Goal: Task Accomplishment & Management: Manage account settings

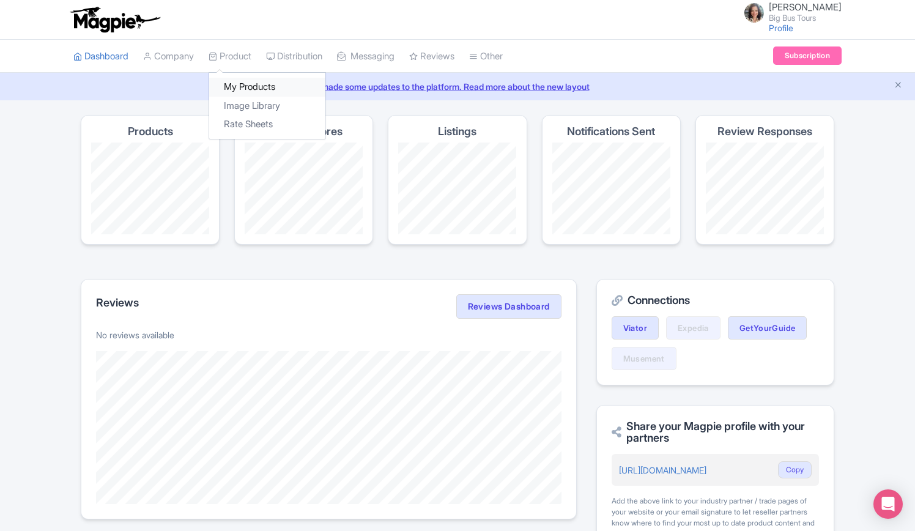
click at [253, 90] on link "My Products" at bounding box center [267, 87] width 116 height 19
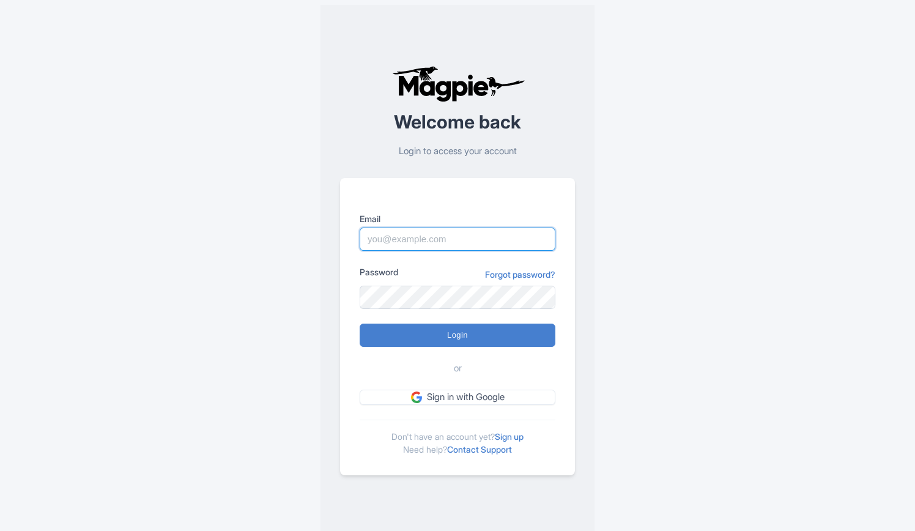
click at [471, 244] on input "Email" at bounding box center [458, 239] width 196 height 23
click at [360, 324] on input "Login" at bounding box center [458, 335] width 196 height 23
type input "Logging in..."
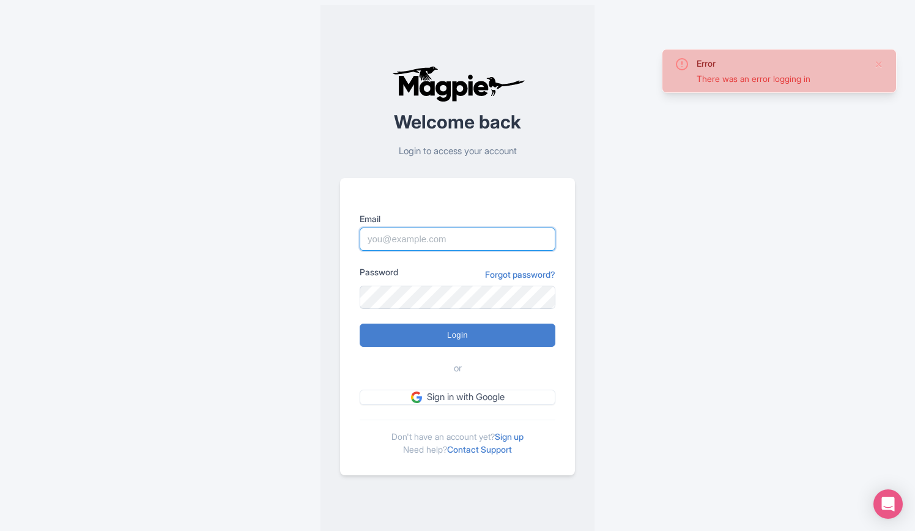
click at [473, 248] on input "Email" at bounding box center [458, 239] width 196 height 23
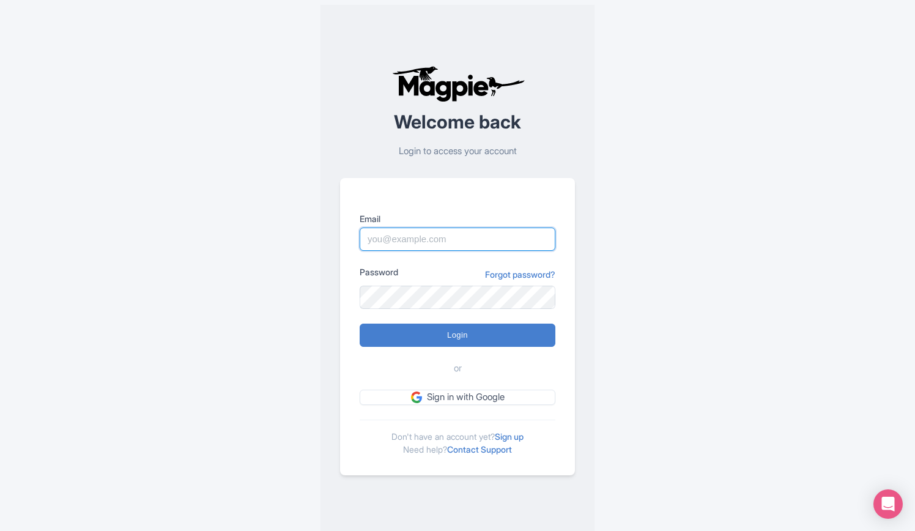
type input "rositsag@bigbustours.com"
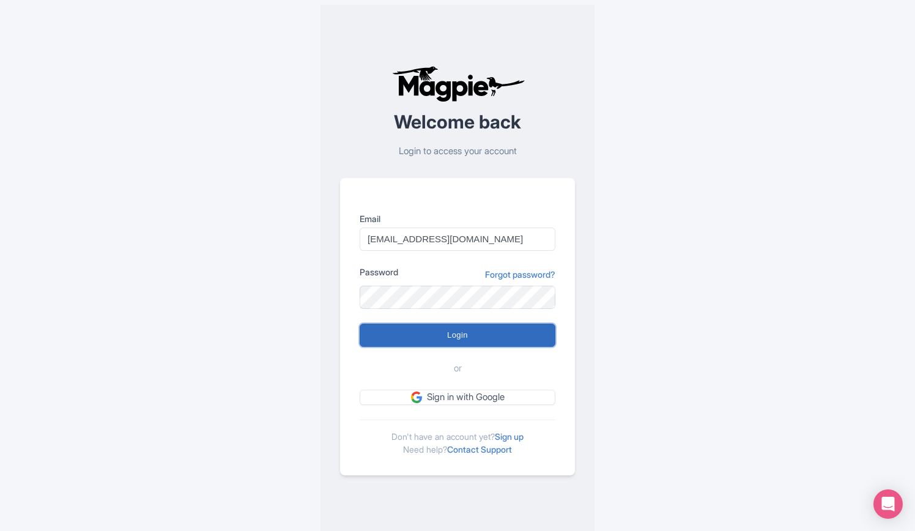
click at [497, 335] on input "Login" at bounding box center [458, 335] width 196 height 23
type input "Logging in..."
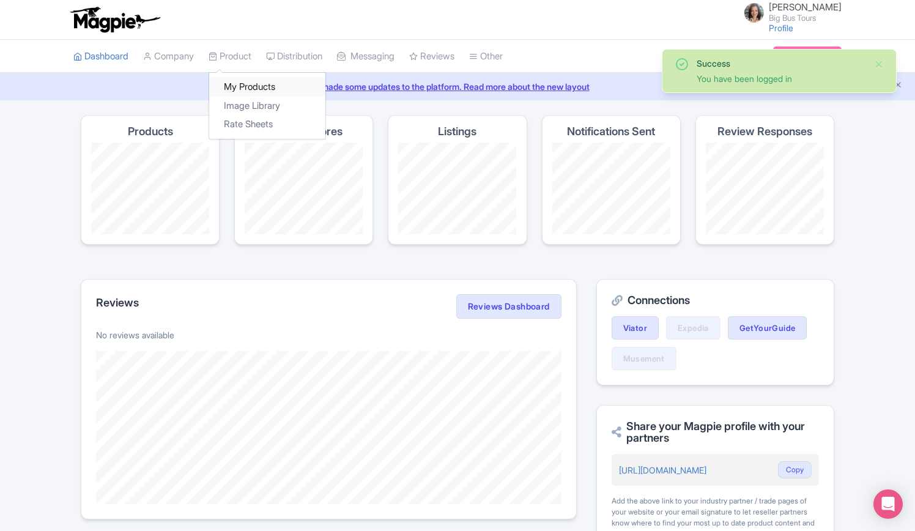
click at [254, 85] on link "My Products" at bounding box center [267, 87] width 116 height 19
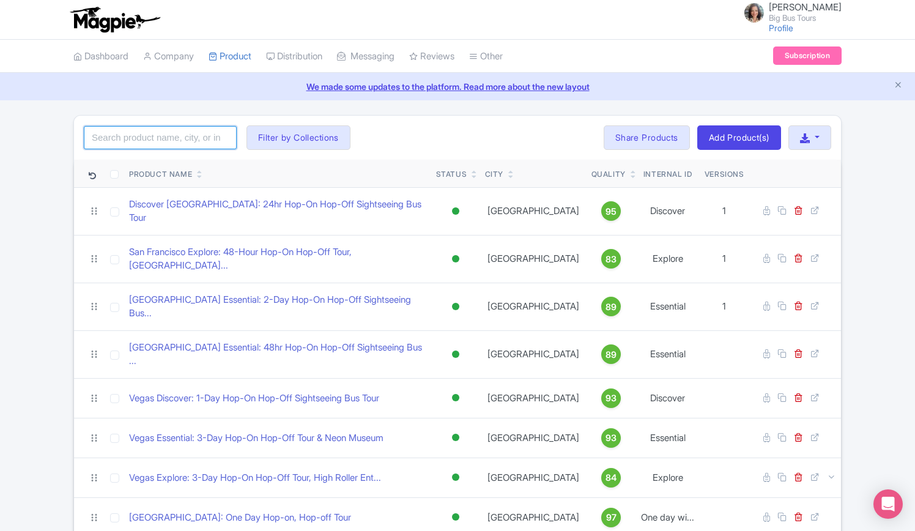
drag, startPoint x: 193, startPoint y: 130, endPoint x: 202, endPoint y: 128, distance: 9.5
click at [194, 131] on input "search" at bounding box center [160, 137] width 153 height 23
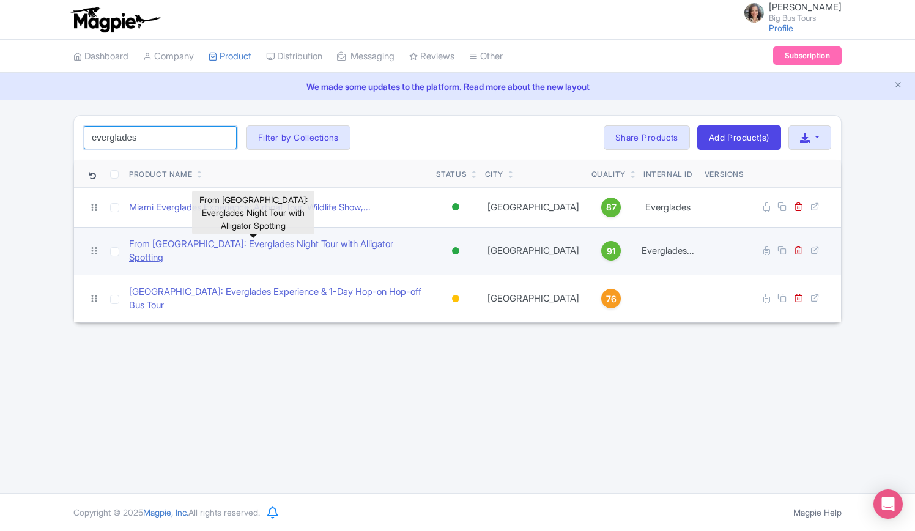
type input "everglades"
click at [257, 246] on link "From [GEOGRAPHIC_DATA]: Everglades Night Tour with Alligator Spotting" at bounding box center [277, 251] width 297 height 28
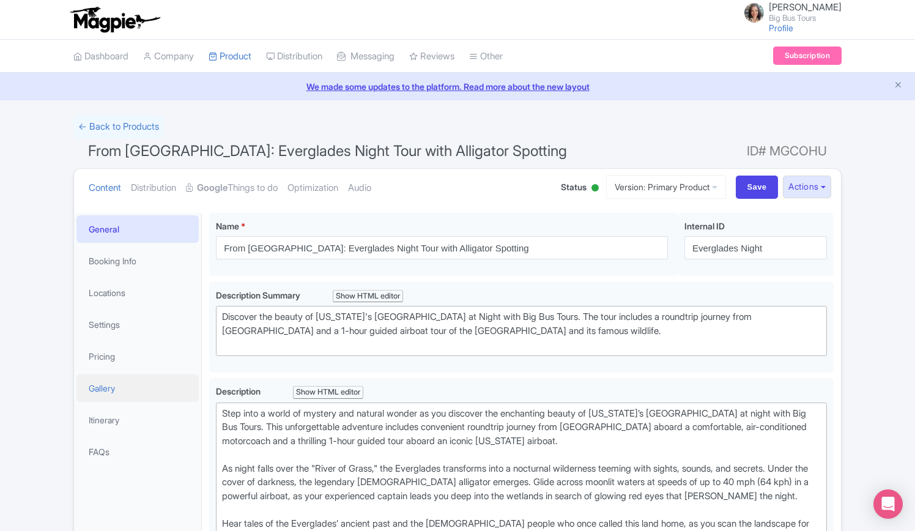
click at [111, 391] on link "Gallery" at bounding box center [137, 388] width 122 height 28
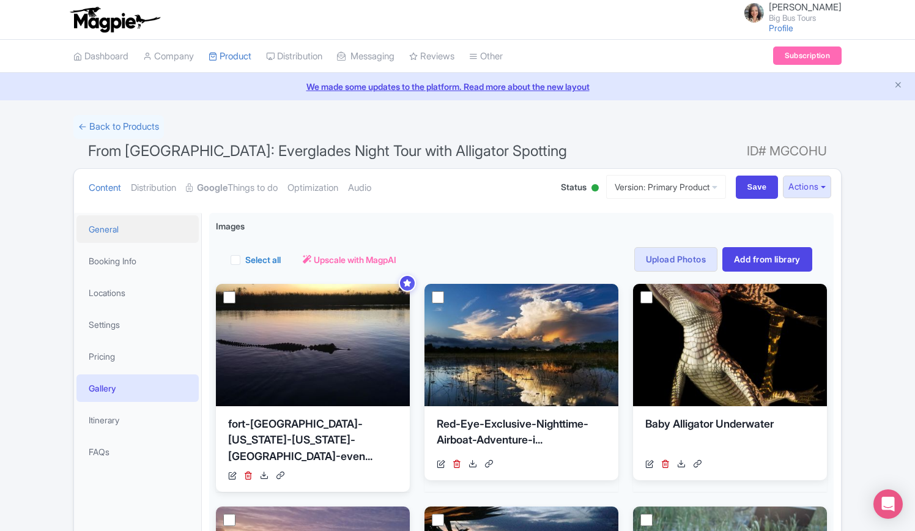
click at [91, 228] on link "General" at bounding box center [137, 229] width 122 height 28
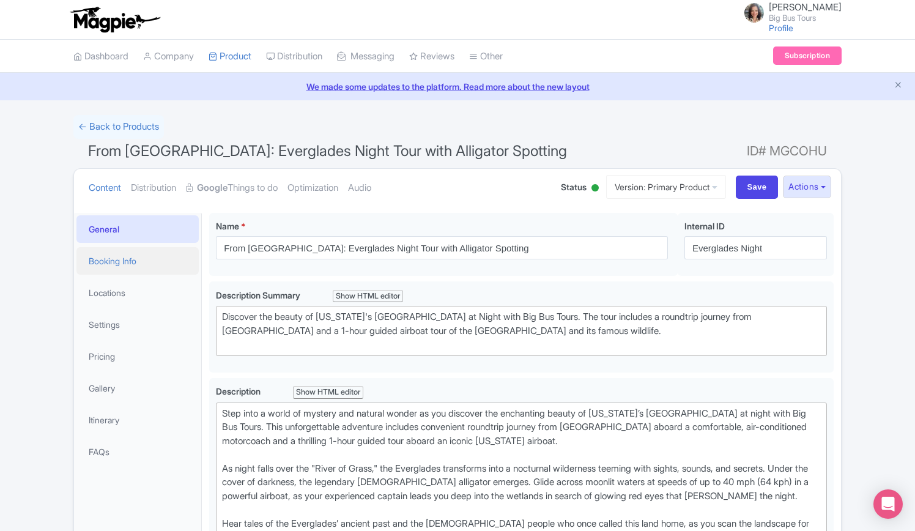
click at [112, 261] on link "Booking Info" at bounding box center [137, 261] width 122 height 28
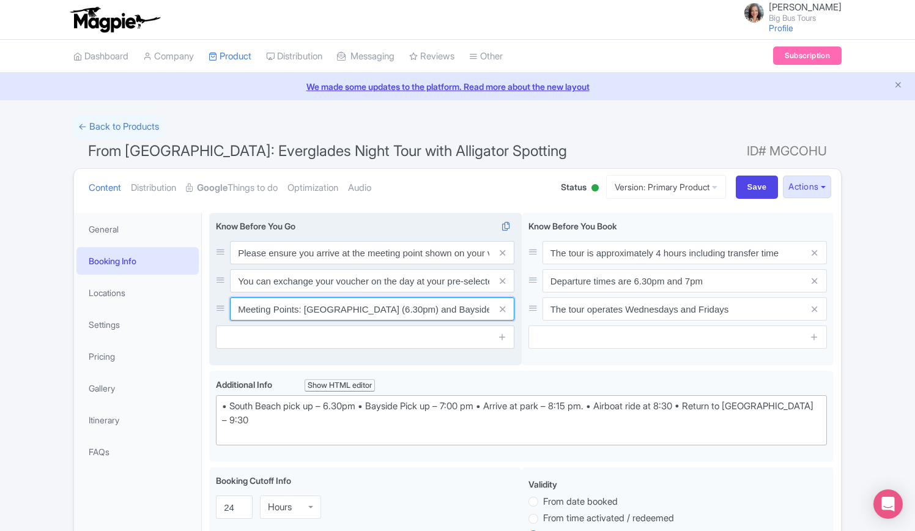
scroll to position [0, 57]
drag, startPoint x: 395, startPoint y: 308, endPoint x: 493, endPoint y: 317, distance: 98.2
click at [493, 317] on div "Meeting Points: Soundscape Park (6.30pm) and Bayside Marketplace (7pm)" at bounding box center [372, 308] width 284 height 23
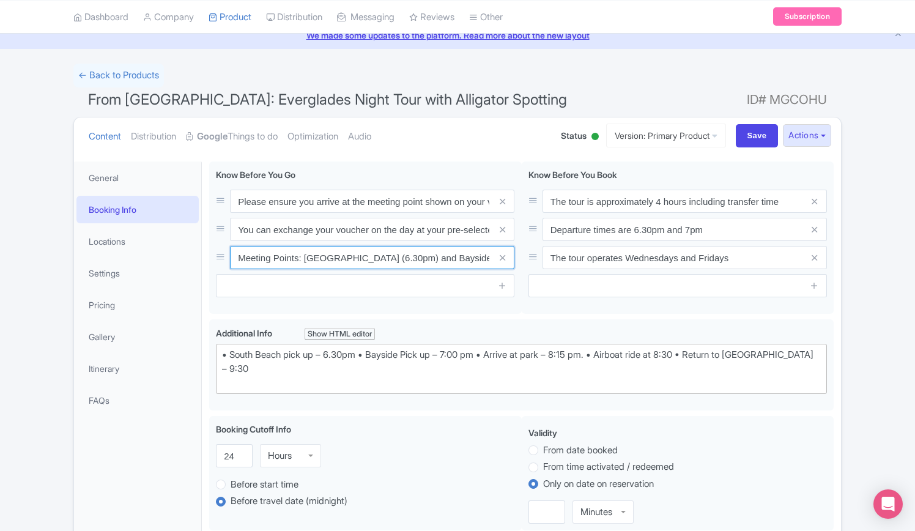
scroll to position [0, 0]
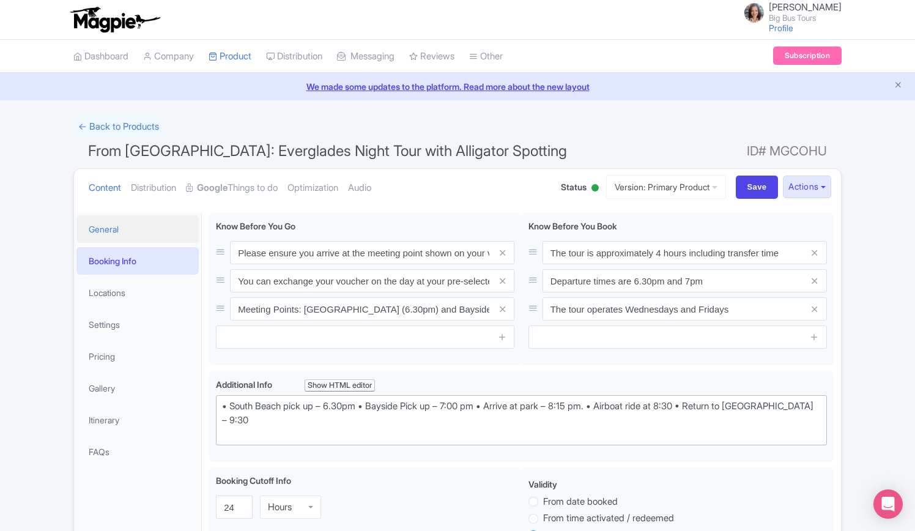
click at [119, 231] on link "General" at bounding box center [137, 229] width 122 height 28
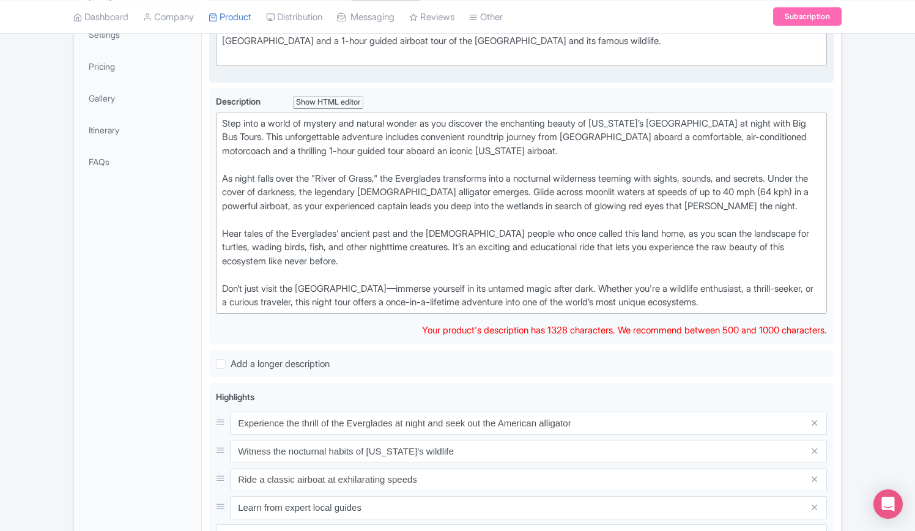
scroll to position [184, 0]
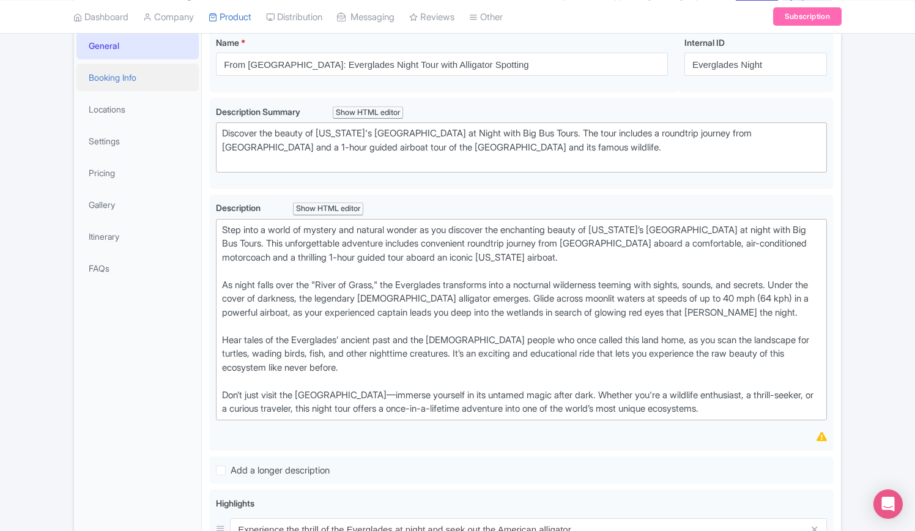
click at [117, 76] on link "Booking Info" at bounding box center [137, 78] width 122 height 28
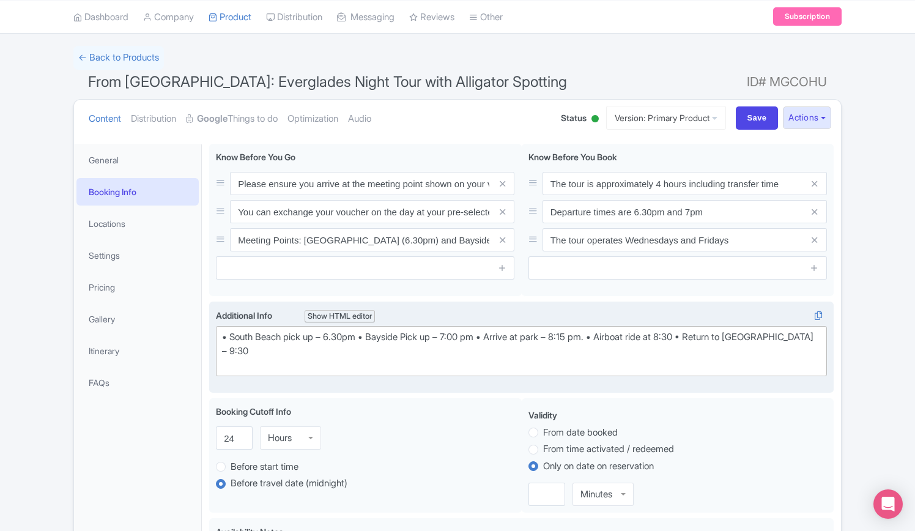
scroll to position [0, 0]
